Goal: Task Accomplishment & Management: Manage account settings

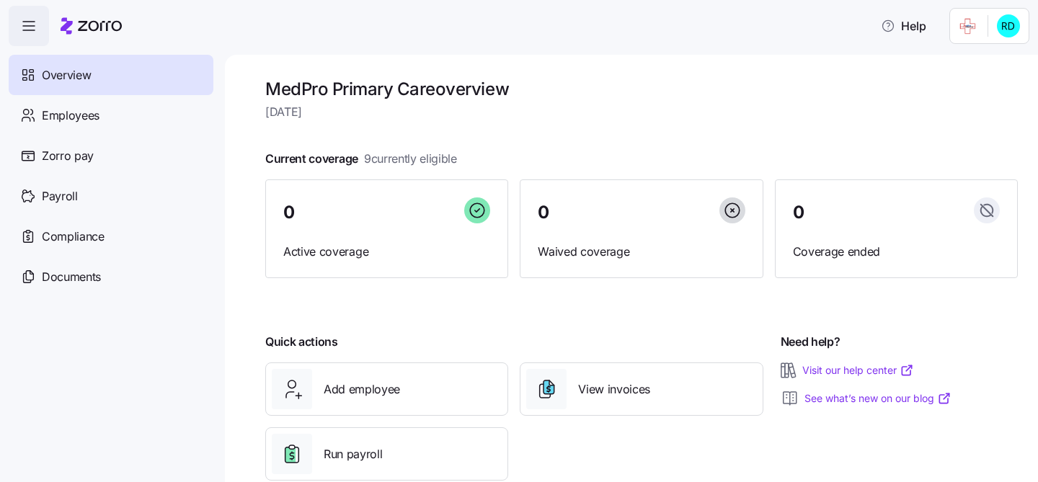
click at [1019, 14] on html "Help Overview Employees Zorro pay Payroll Compliance Documents MedPro Primary C…" at bounding box center [519, 236] width 1038 height 473
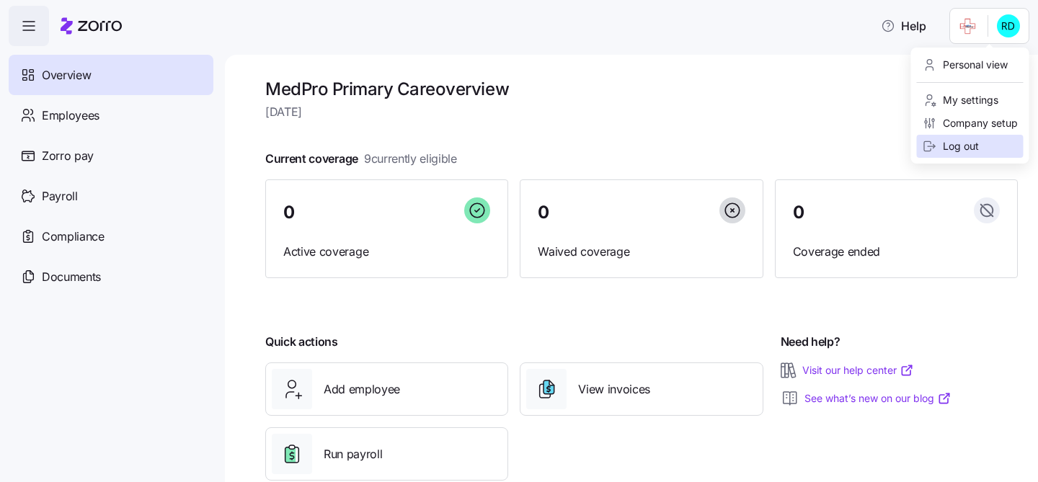
click at [952, 148] on div "Log out" at bounding box center [950, 146] width 56 height 16
